Goal: Transaction & Acquisition: Purchase product/service

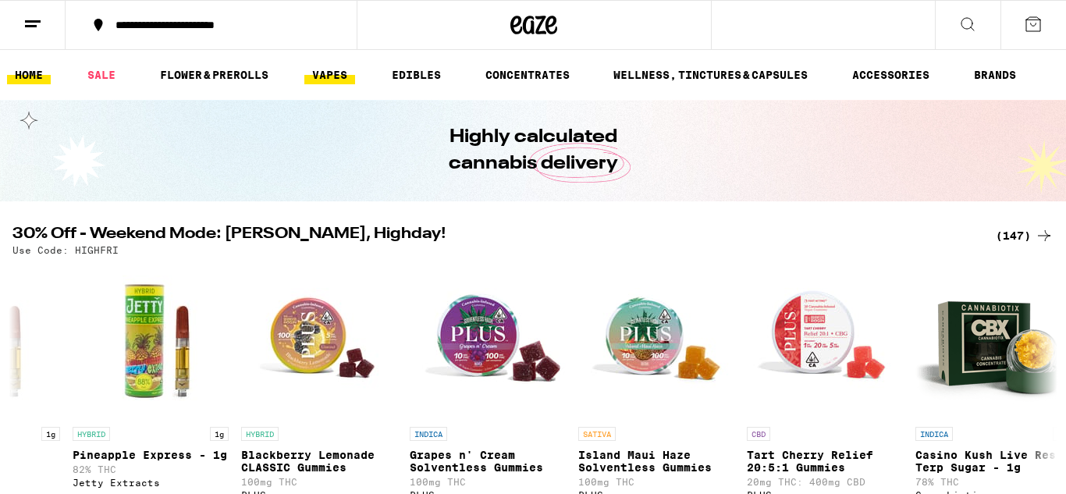
click at [335, 74] on link "VAPES" at bounding box center [329, 75] width 51 height 19
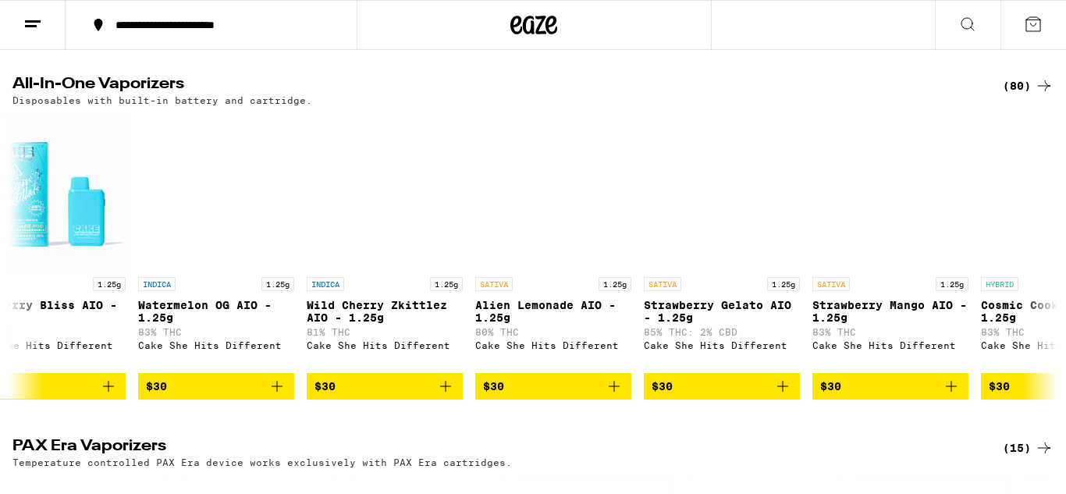
scroll to position [0, 2930]
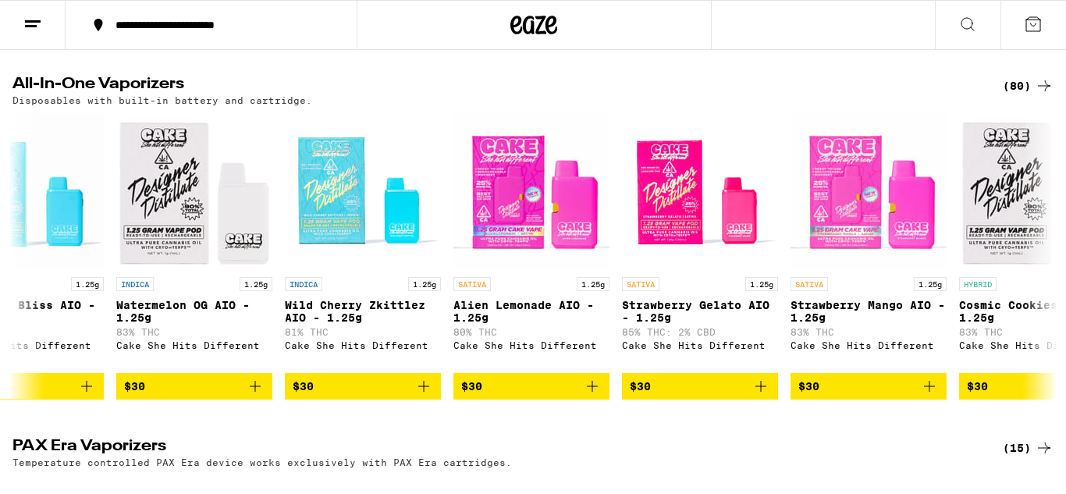
click at [586, 219] on img "Open page for Alien Lemonade AIO - 1.25g from Cake She Hits Different" at bounding box center [531, 191] width 156 height 156
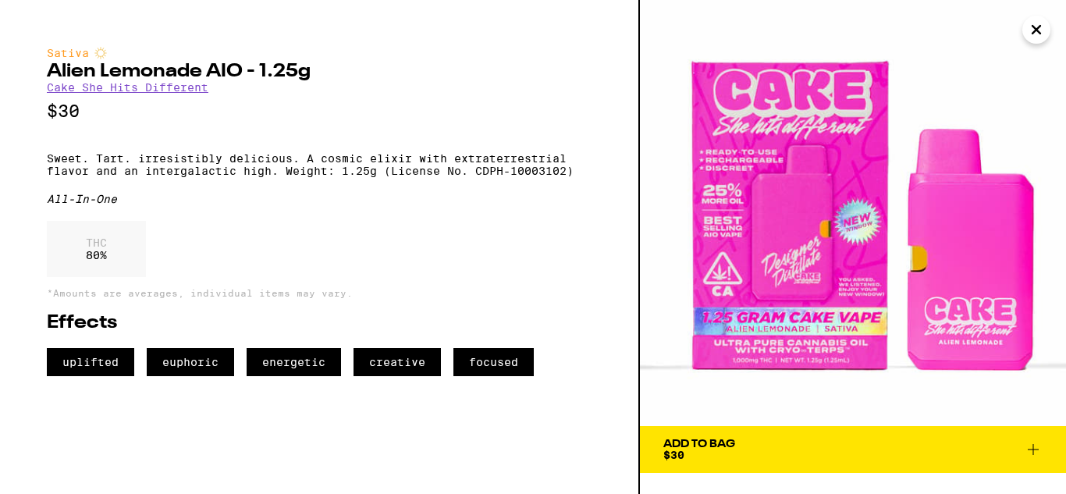
click at [0, 54] on div "Sativa Alien Lemonade AIO - 1.25g Cake She Hits Different $30 Sweet. Tart. irre…" at bounding box center [320, 247] width 640 height 494
